Goal: Transaction & Acquisition: Subscribe to service/newsletter

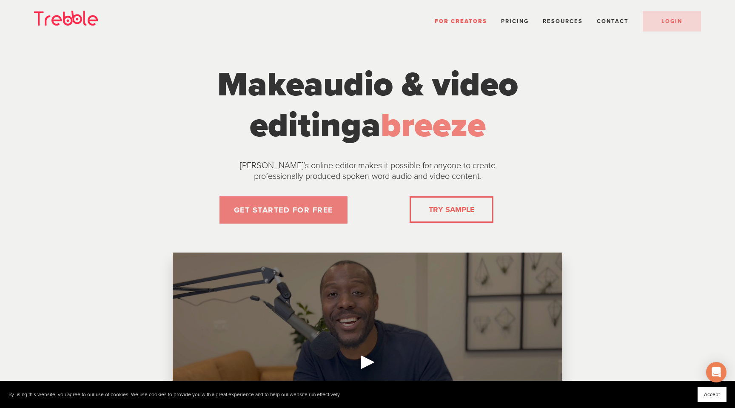
click at [320, 203] on link "GET STARTED FOR FREE" at bounding box center [284, 209] width 128 height 27
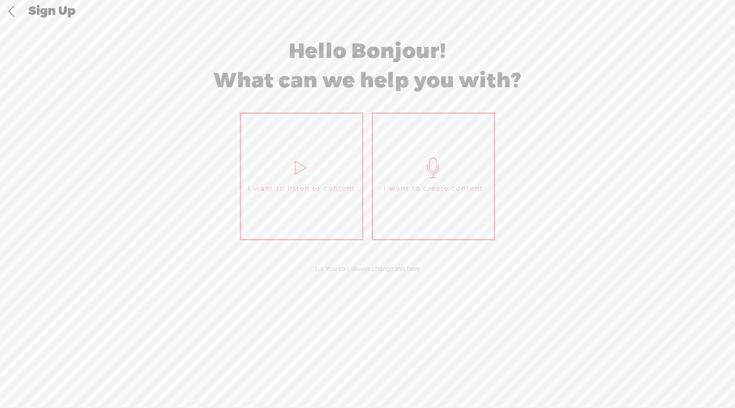
click at [411, 203] on link "I want to create content" at bounding box center [433, 176] width 123 height 128
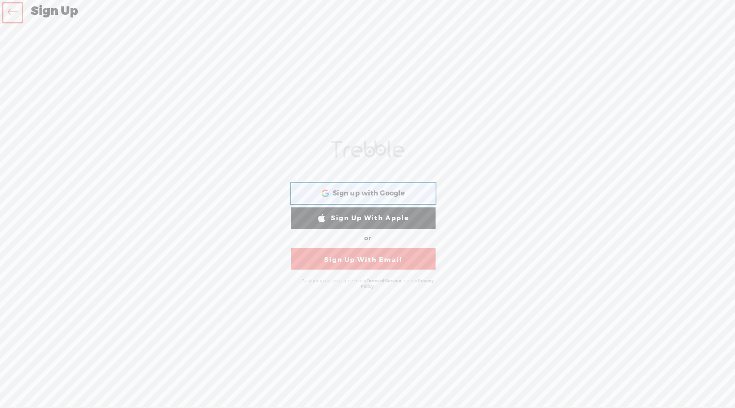
click at [406, 194] on div "Sign up with Google Sign up with Google. Opens in new tab" at bounding box center [363, 193] width 133 height 20
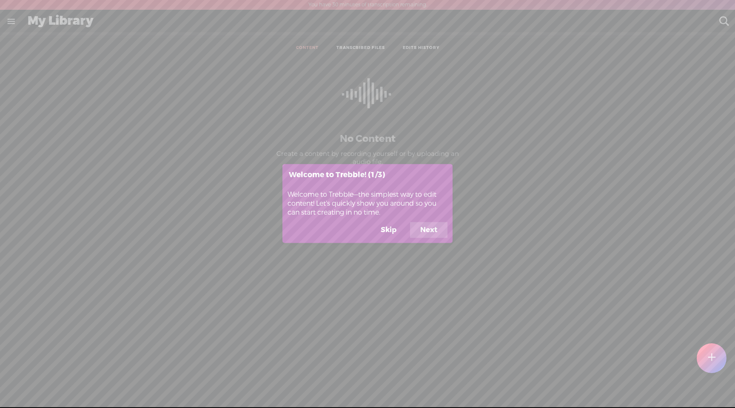
click at [423, 223] on button "Next" at bounding box center [428, 230] width 37 height 16
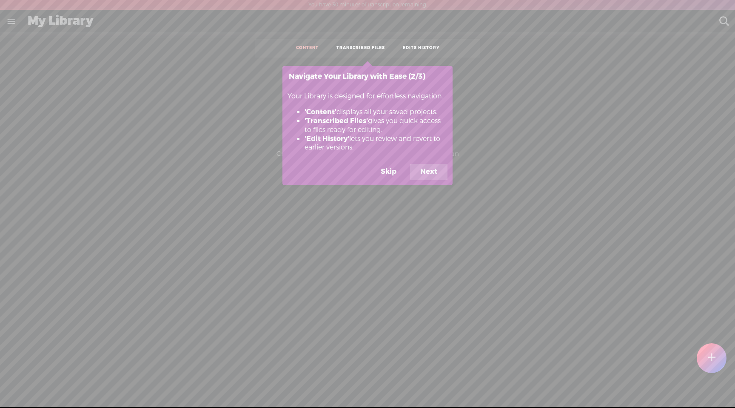
click at [420, 177] on button "Next" at bounding box center [428, 172] width 37 height 16
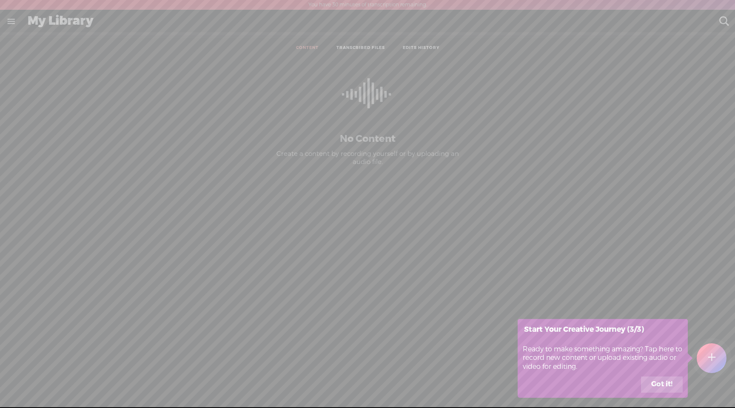
click at [648, 384] on button "Got it!" at bounding box center [662, 384] width 42 height 16
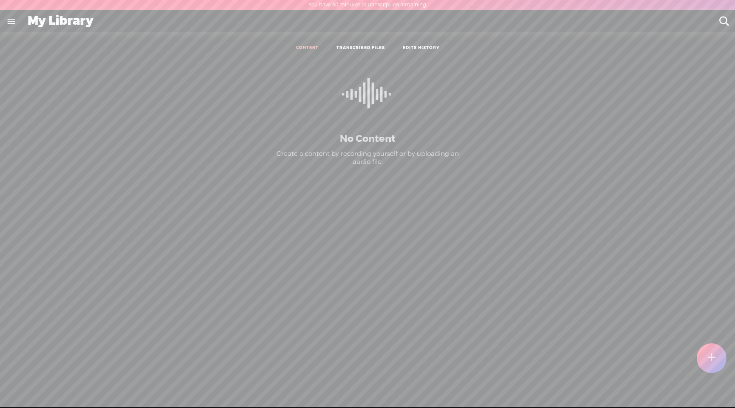
click at [368, 47] on link "TRANSCRIBED FILES" at bounding box center [361, 48] width 49 height 6
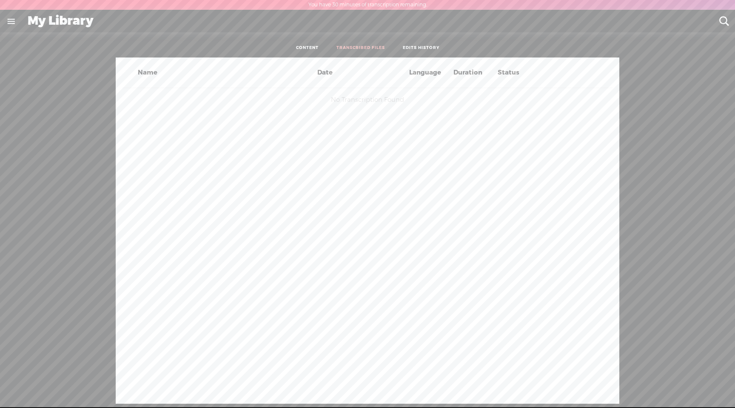
click at [361, 107] on div "No Transcription Found" at bounding box center [368, 99] width 490 height 23
click at [417, 46] on link "EDITS HISTORY" at bounding box center [421, 48] width 37 height 6
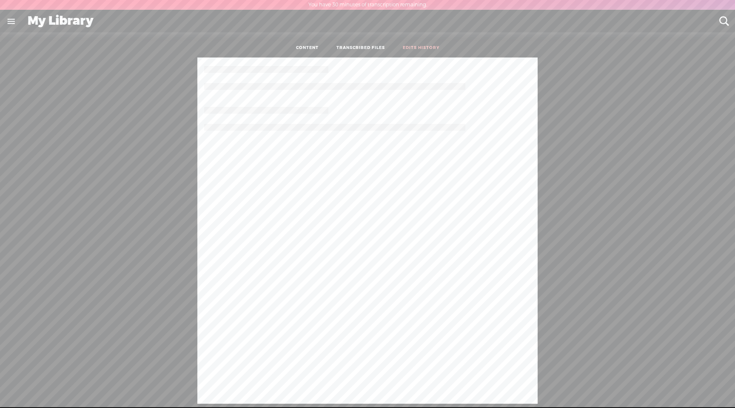
click at [303, 46] on link "CONTENT" at bounding box center [307, 48] width 23 height 6
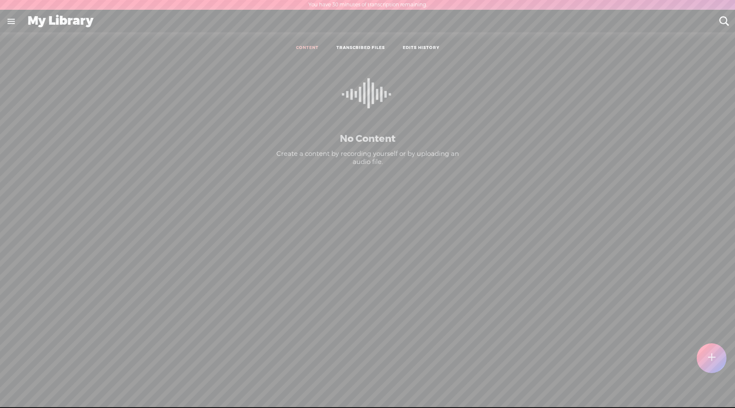
click at [701, 355] on div at bounding box center [712, 358] width 31 height 31
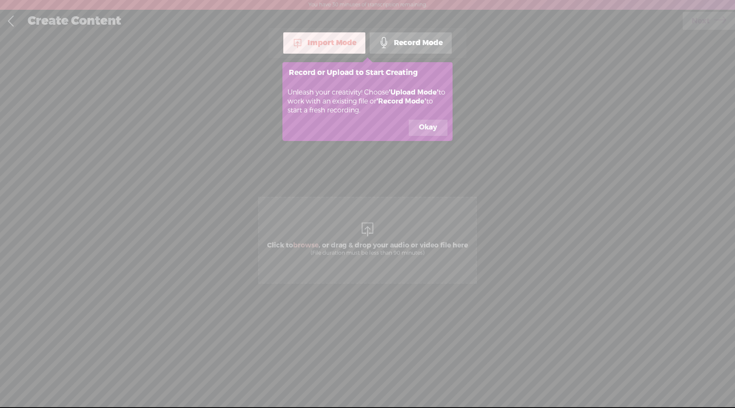
click at [417, 130] on button "Okay" at bounding box center [428, 128] width 39 height 16
